Goal: Task Accomplishment & Management: Manage account settings

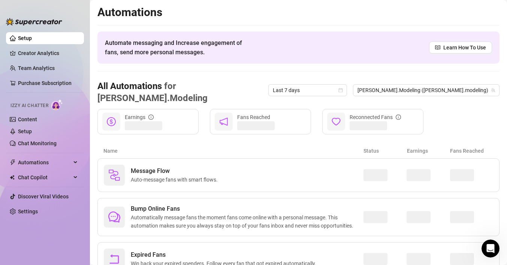
scroll to position [21, 0]
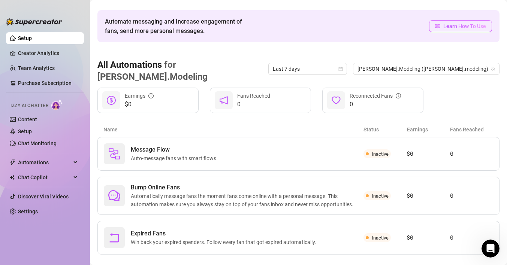
click at [451, 27] on span "Learn How To Use" at bounding box center [464, 26] width 43 height 8
click at [343, 67] on icon "calendar" at bounding box center [340, 69] width 4 height 4
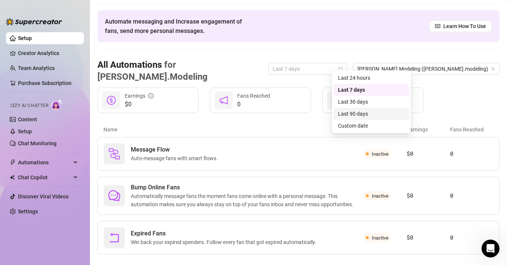
click at [360, 113] on div "Last 90 days" at bounding box center [371, 114] width 67 height 8
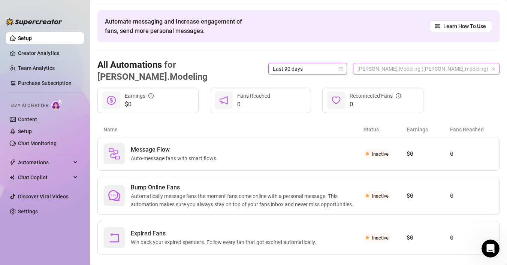
click at [438, 64] on span "[PERSON_NAME].Modeling ([PERSON_NAME].modeling)" at bounding box center [425, 68] width 137 height 11
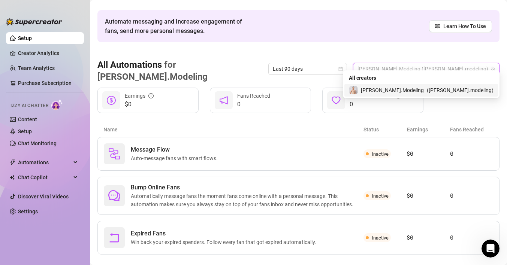
click at [424, 91] on span "[PERSON_NAME].Modeling" at bounding box center [392, 90] width 63 height 8
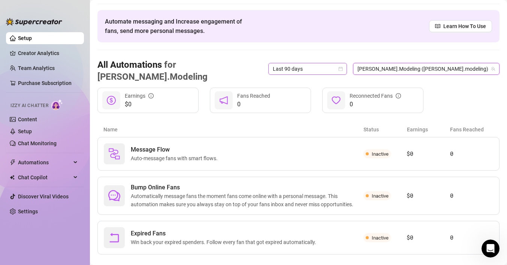
click at [342, 64] on span "Last 90 days" at bounding box center [308, 68] width 70 height 11
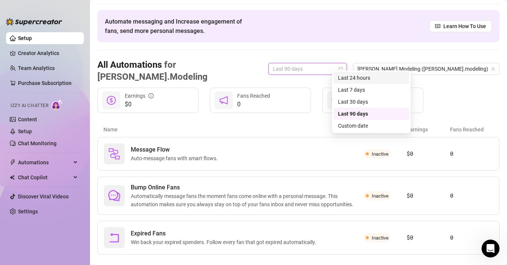
click at [369, 77] on div "Last 24 hours" at bounding box center [371, 78] width 67 height 8
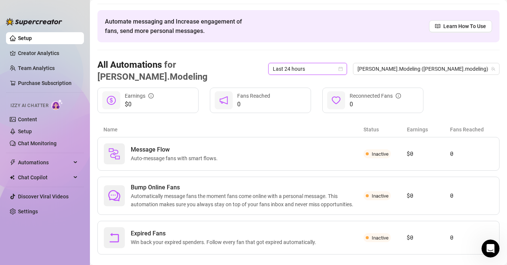
click at [342, 63] on span "Last 24 hours" at bounding box center [308, 68] width 70 height 11
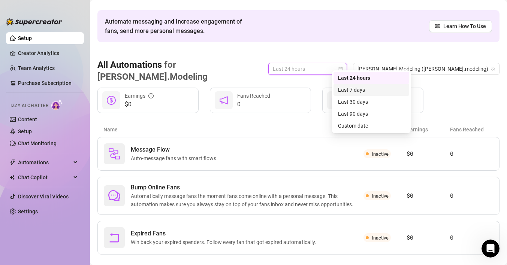
click at [362, 90] on div "Last 7 days" at bounding box center [371, 90] width 67 height 8
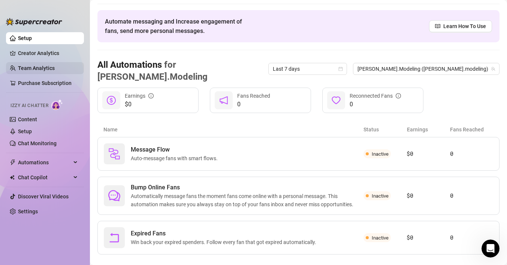
click at [29, 68] on link "Team Analytics" at bounding box center [36, 68] width 37 height 6
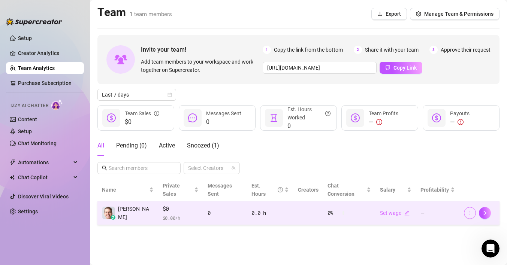
click at [472, 211] on icon "more" at bounding box center [469, 213] width 5 height 5
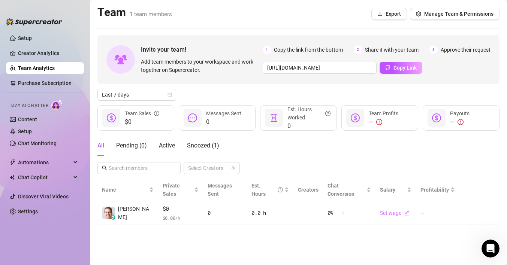
click at [378, 229] on main "Team 1 team members Export Manage Team & Permissions Invite your team! Add team…" at bounding box center [298, 132] width 417 height 265
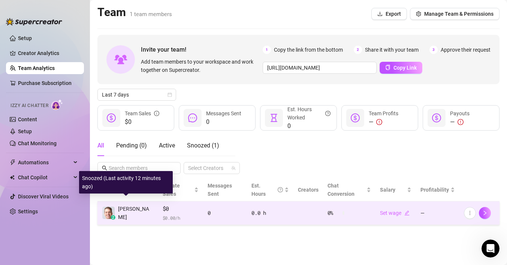
click at [130, 205] on span "[PERSON_NAME]" at bounding box center [136, 213] width 36 height 16
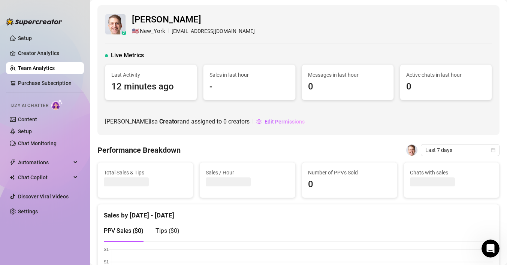
click at [206, 14] on span "[PERSON_NAME]" at bounding box center [193, 20] width 123 height 14
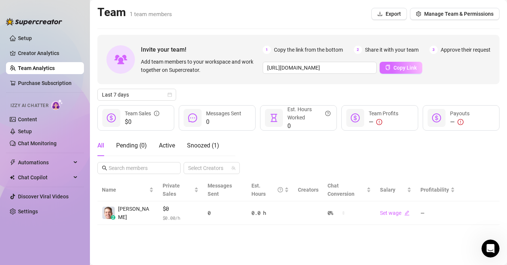
click at [401, 68] on span "Copy Link" at bounding box center [404, 68] width 23 height 6
